Goal: Task Accomplishment & Management: Manage account settings

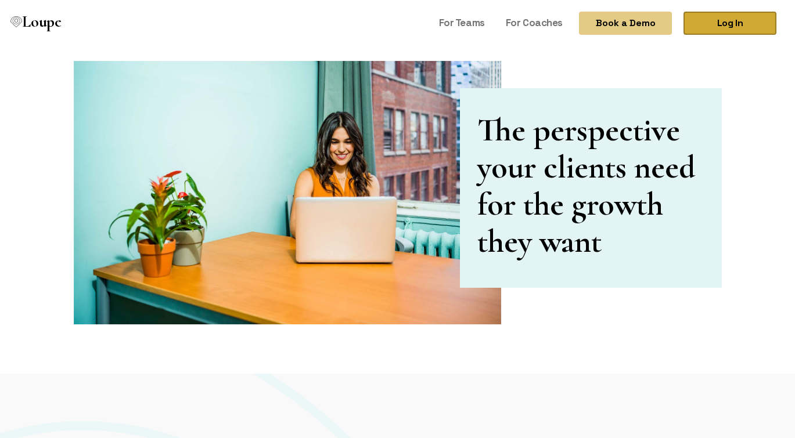
click at [756, 15] on link "Log In" at bounding box center [729, 23] width 93 height 23
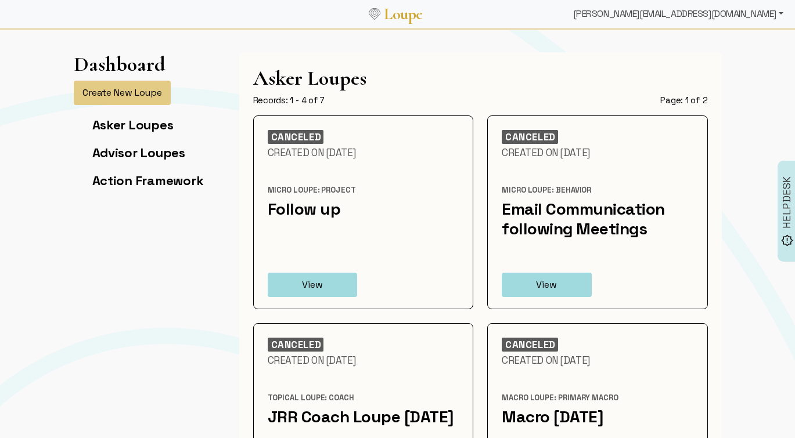
click at [737, 17] on div "jonathan@fluxify.net" at bounding box center [677, 13] width 219 height 23
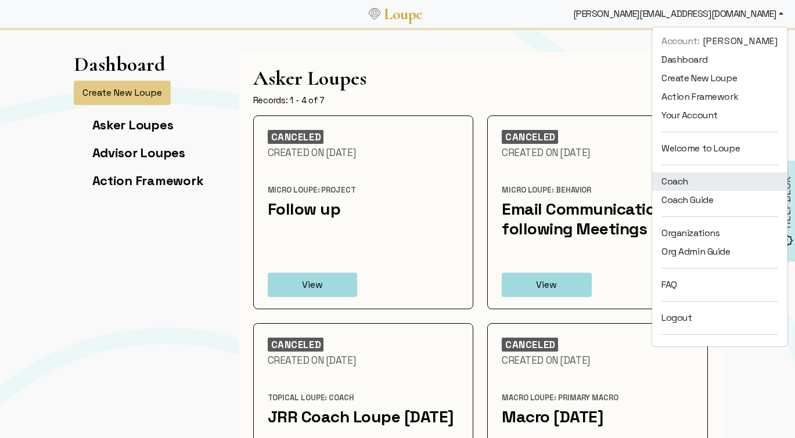
click at [699, 172] on link "Coach" at bounding box center [719, 181] width 135 height 19
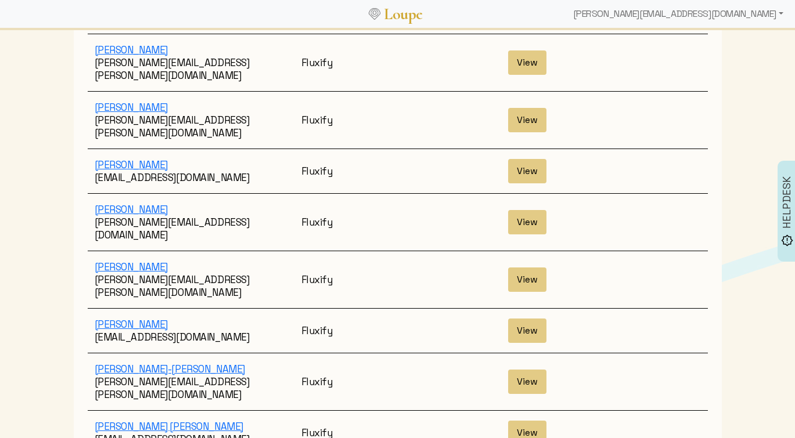
scroll to position [2078, 0]
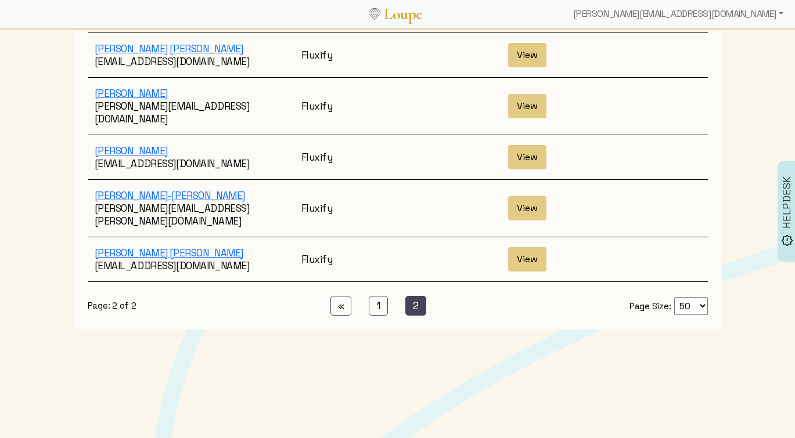
scroll to position [335, 0]
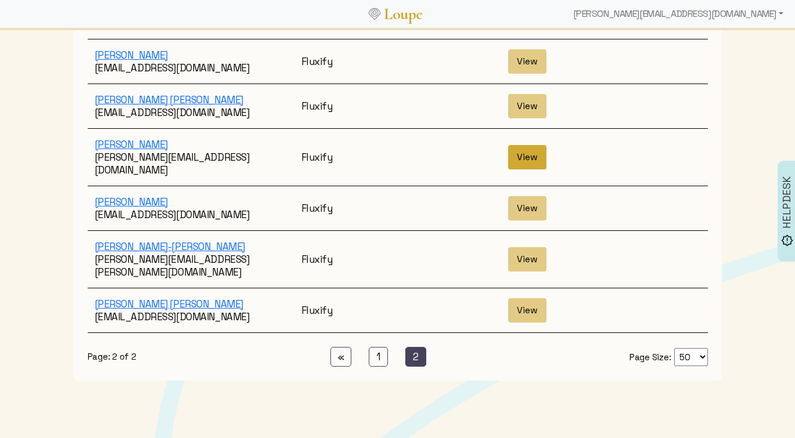
click at [536, 145] on button "View" at bounding box center [527, 157] width 38 height 24
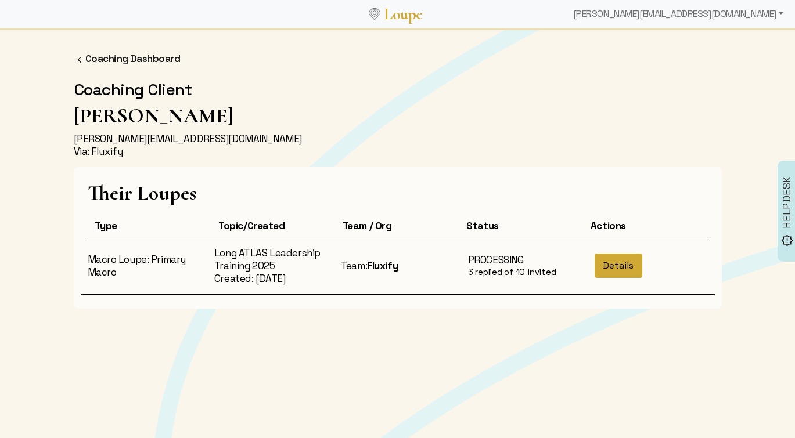
click at [633, 261] on button "Details" at bounding box center [618, 266] width 48 height 24
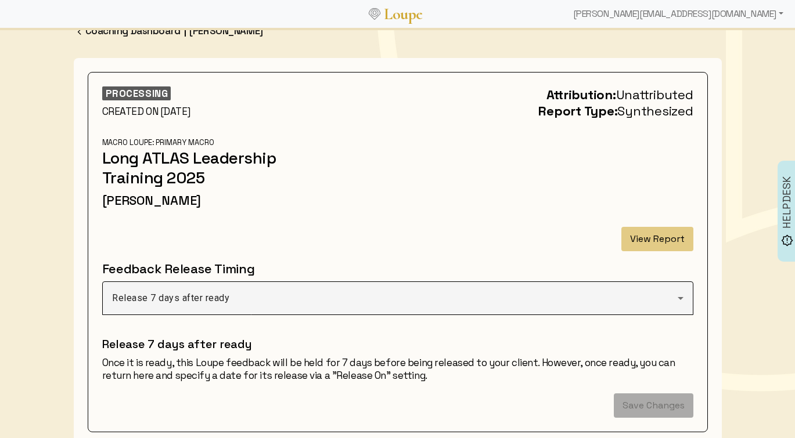
scroll to position [38, 0]
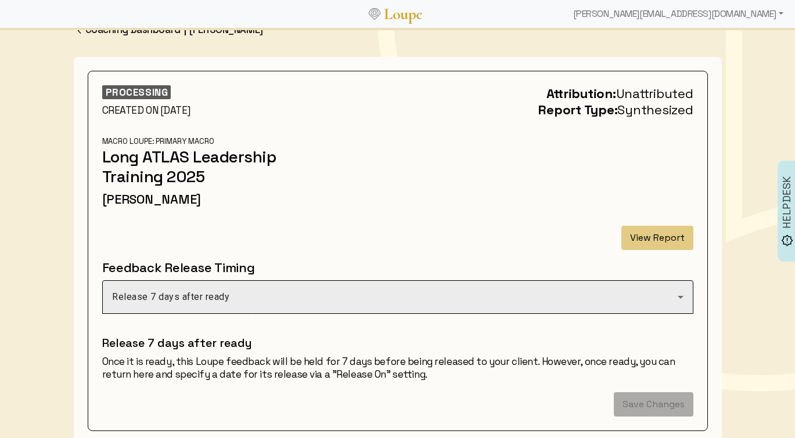
click at [597, 282] on div "Release 7 days after ready" at bounding box center [397, 297] width 571 height 33
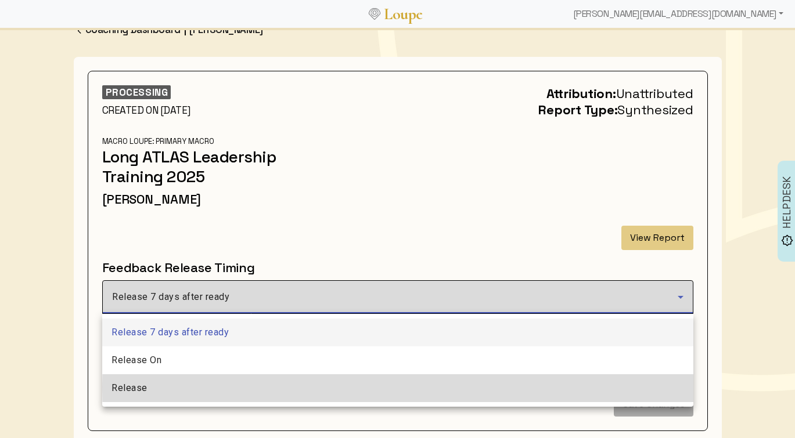
click at [502, 387] on mat-option "Release" at bounding box center [397, 388] width 591 height 28
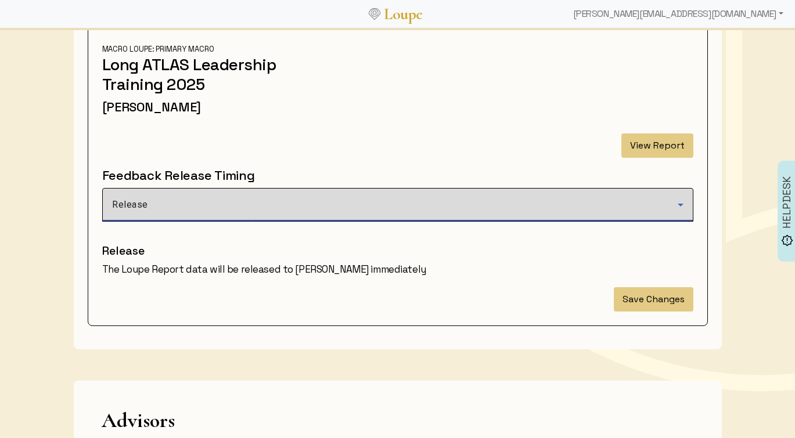
scroll to position [175, 0]
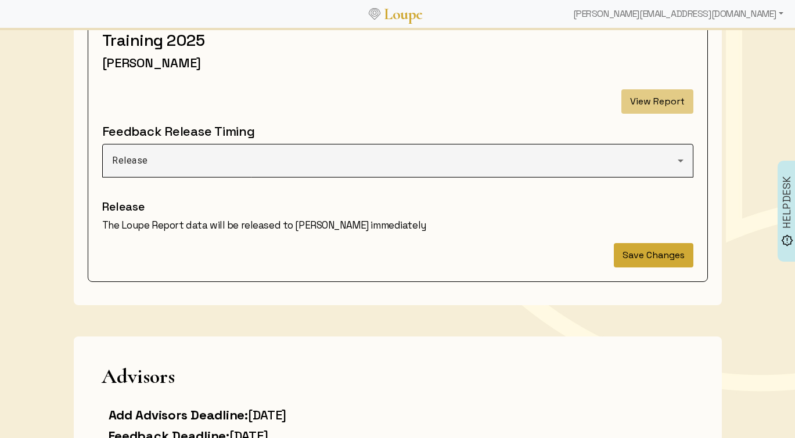
click at [658, 259] on button "Save Changes" at bounding box center [654, 255] width 80 height 24
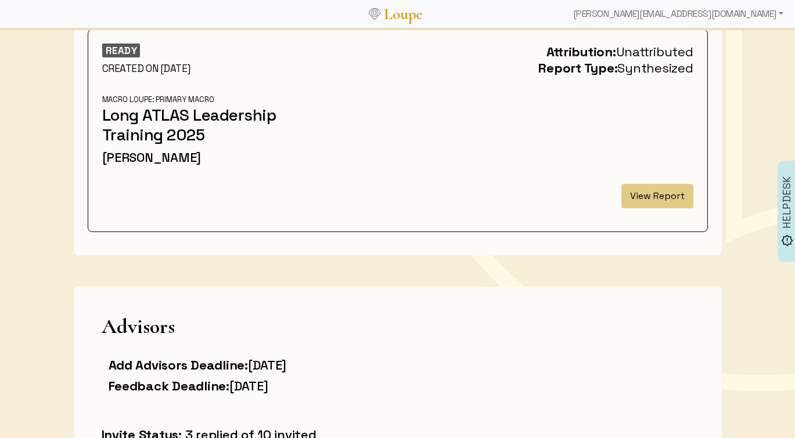
scroll to position [8, 0]
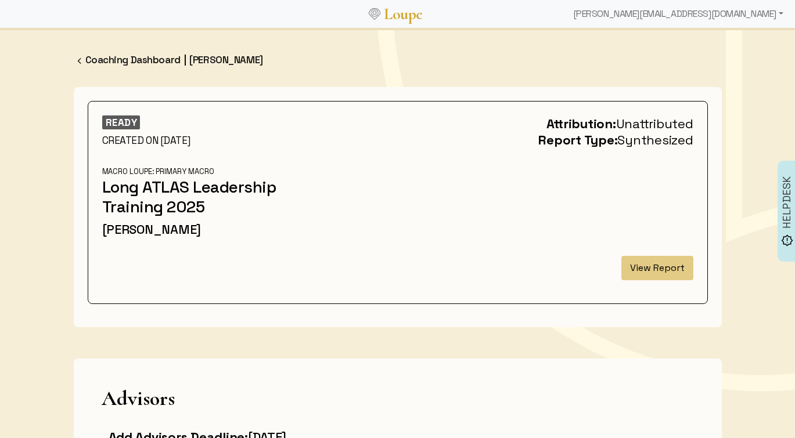
click at [658, 259] on button "View Report" at bounding box center [657, 268] width 72 height 24
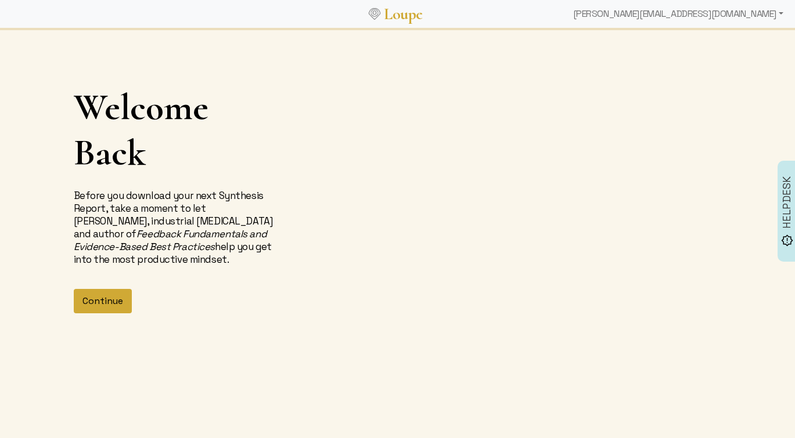
click at [116, 310] on button "Continue" at bounding box center [103, 301] width 58 height 24
